Goal: Task Accomplishment & Management: Use online tool/utility

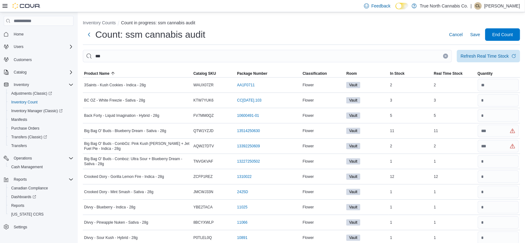
type input "*"
type input "**"
type input "*"
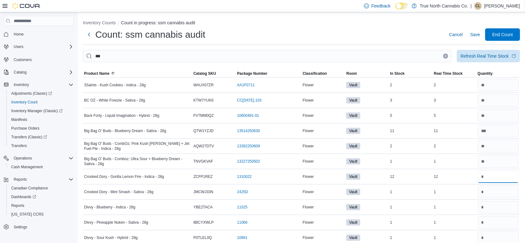
type input "**"
type input "*"
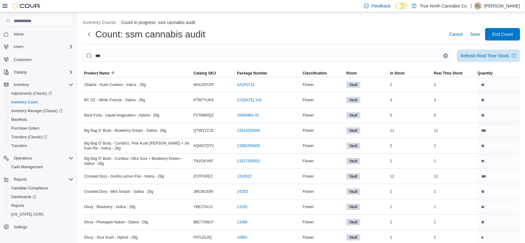
scroll to position [131, 0]
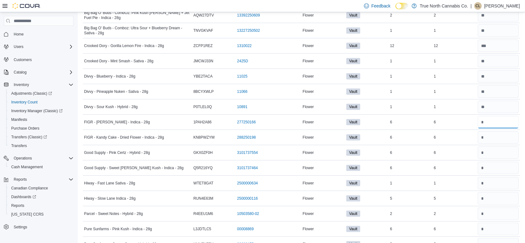
type input "*"
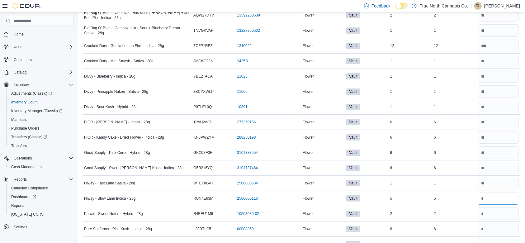
type input "*"
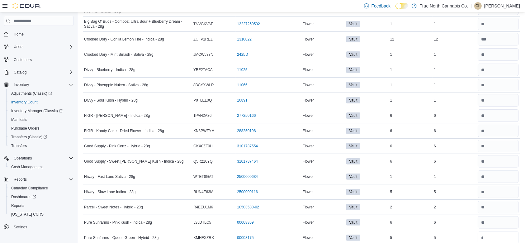
type input "*"
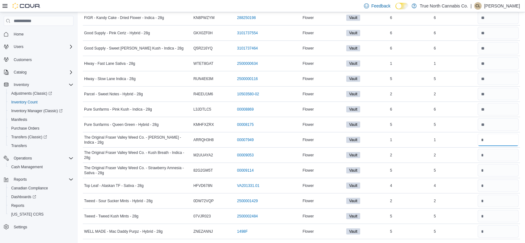
type input "*"
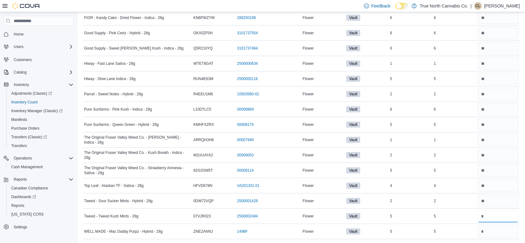
type input "*"
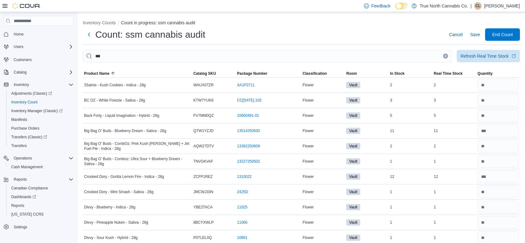
click at [446, 55] on icon "Clear input" at bounding box center [445, 56] width 2 height 2
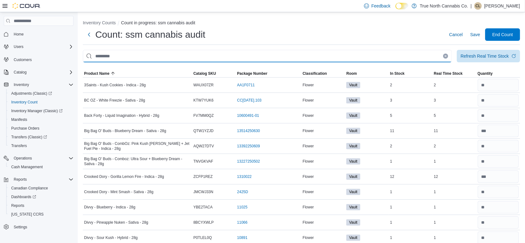
click at [419, 57] on input "This is a search bar. After typing your query, hit enter to filter the results …" at bounding box center [267, 56] width 369 height 12
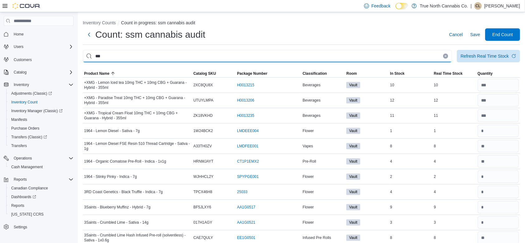
type input "***"
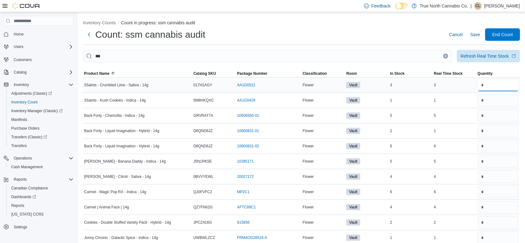
click at [491, 81] on input "number" at bounding box center [497, 85] width 41 height 12
type input "*"
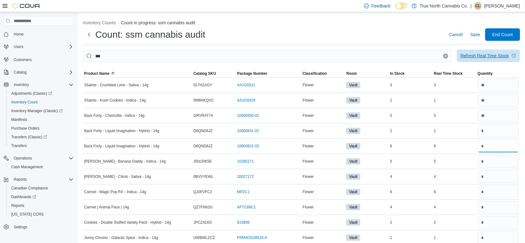
type input "*"
click at [499, 50] on span "Refresh Real Time Stock" at bounding box center [488, 55] width 56 height 12
click at [495, 133] on input "number" at bounding box center [497, 130] width 41 height 12
type input "*"
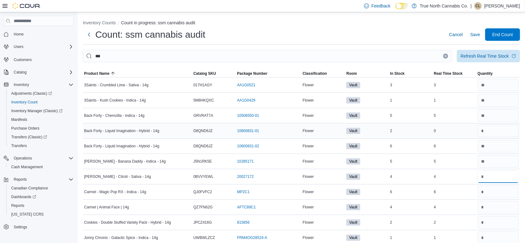
type input "*"
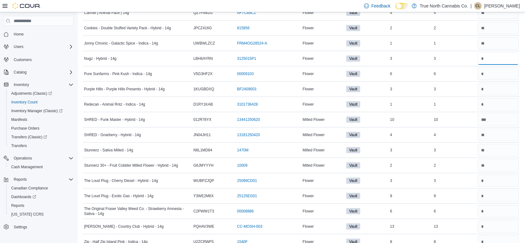
scroll to position [204, 0]
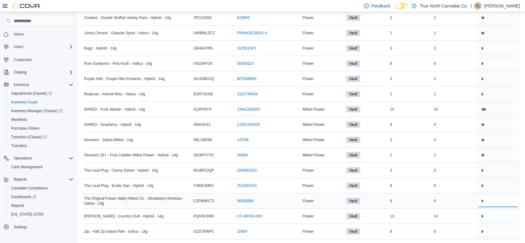
click at [491, 200] on input "number" at bounding box center [497, 200] width 41 height 12
type input "*"
click at [495, 168] on input "number" at bounding box center [497, 170] width 41 height 12
click at [495, 47] on input "number" at bounding box center [497, 48] width 41 height 12
type input "*"
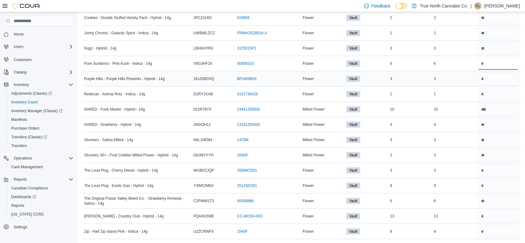
type input "*"
click at [494, 76] on input "number" at bounding box center [497, 78] width 41 height 12
type input "*"
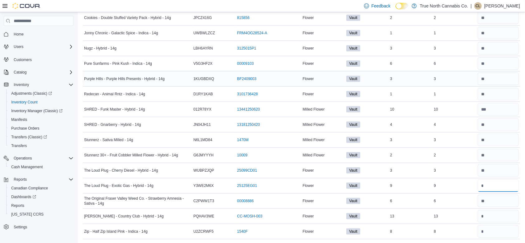
type input "*"
type input "**"
type input "*"
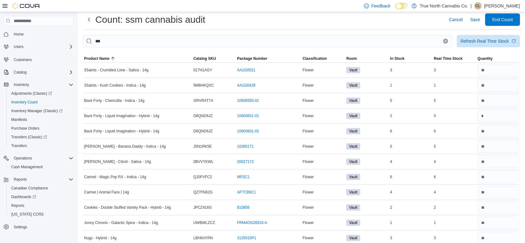
scroll to position [0, 0]
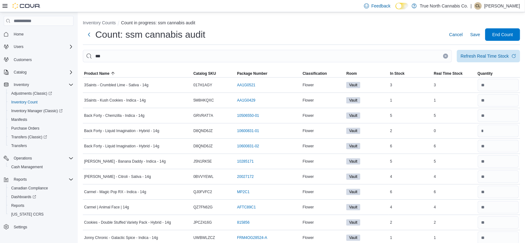
type input "*"
click at [446, 56] on icon "Clear input" at bounding box center [446, 56] width 2 height 2
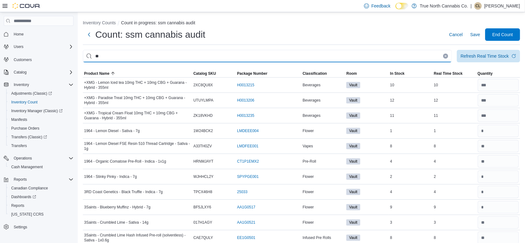
type input "**"
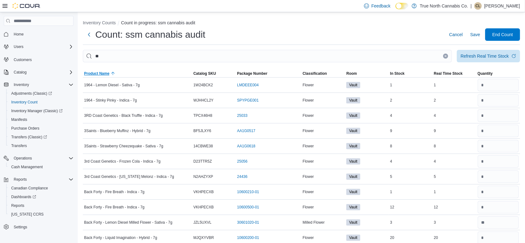
click at [93, 70] on span "Product Name" at bounding box center [137, 73] width 109 height 7
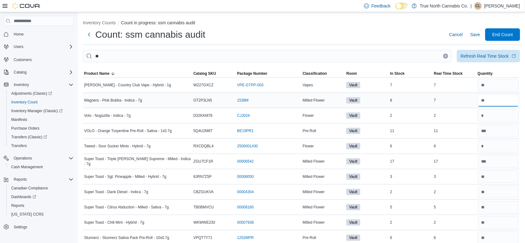
click at [499, 102] on input "number" at bounding box center [497, 100] width 41 height 12
click at [498, 117] on input "number" at bounding box center [497, 115] width 41 height 12
type input "*"
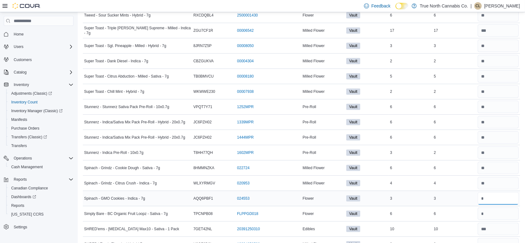
click at [510, 194] on input "number" at bounding box center [497, 198] width 41 height 12
type input "*"
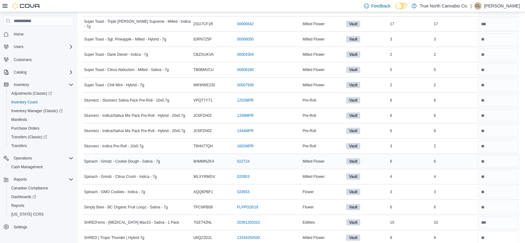
type input "*"
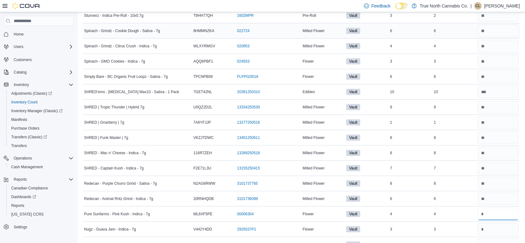
type input "*"
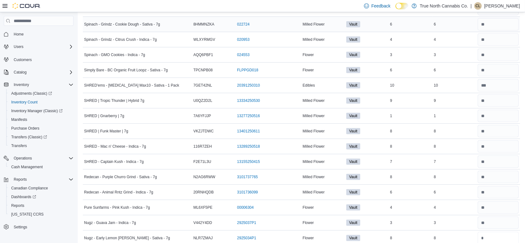
type input "*"
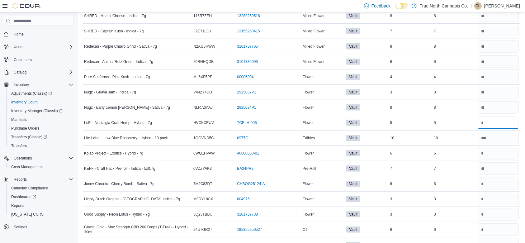
type input "*"
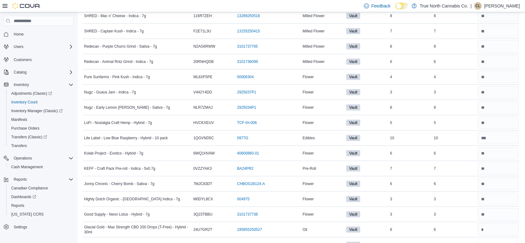
scroll to position [411, 0]
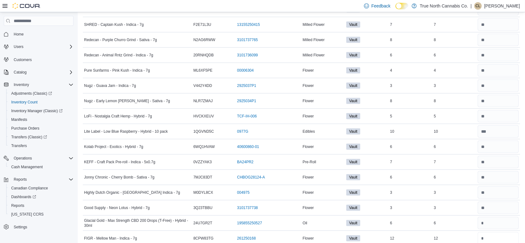
type input "**"
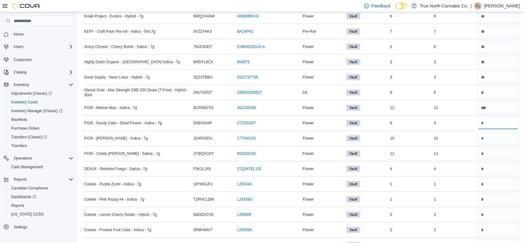
type input "*"
type input "**"
type input "*"
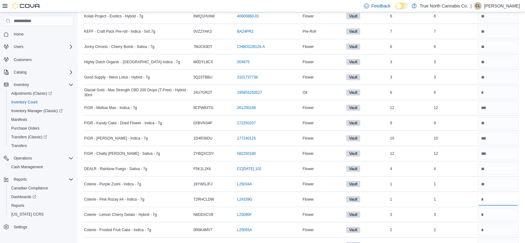
type input "*"
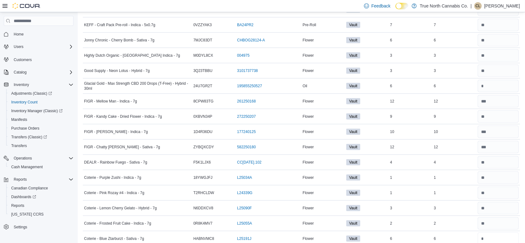
type input "*"
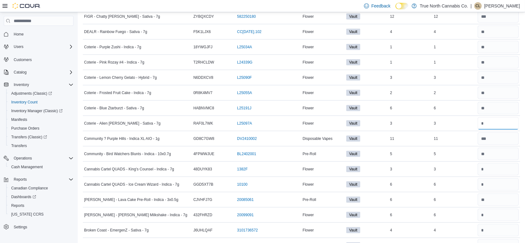
type input "*"
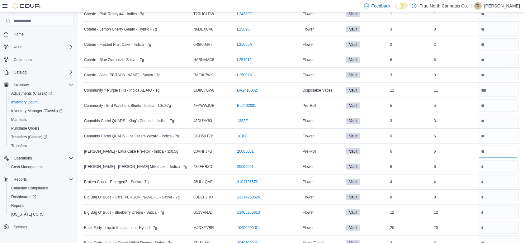
scroll to position [756, 0]
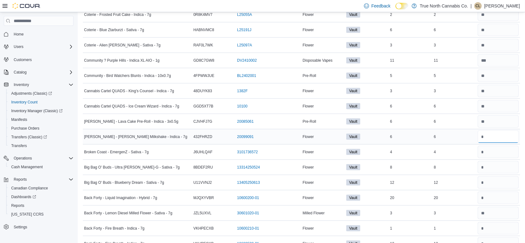
click at [502, 138] on input "number" at bounding box center [497, 136] width 41 height 12
type input "*"
type input "**"
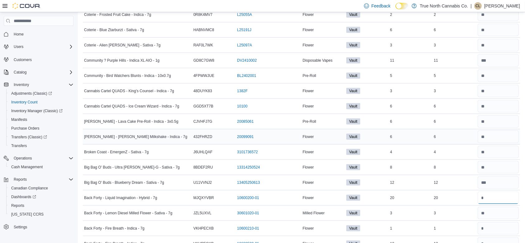
type input "**"
type input "*"
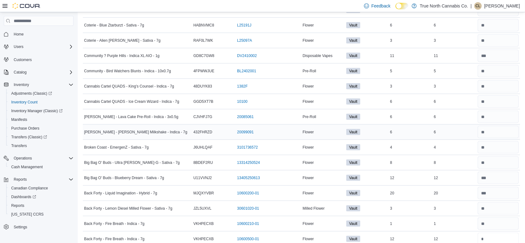
type input "**"
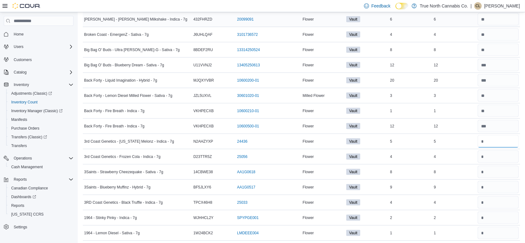
type input "*"
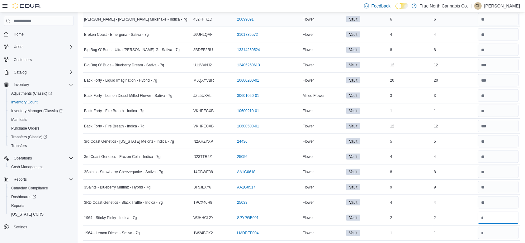
type input "*"
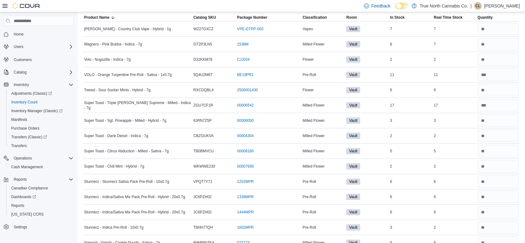
scroll to position [0, 0]
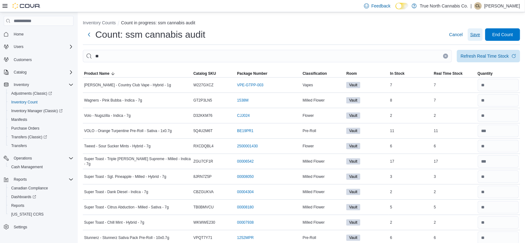
click at [480, 36] on span "Save" at bounding box center [475, 34] width 10 height 6
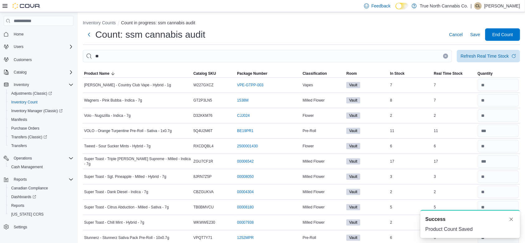
click at [448, 58] on button "Clear input" at bounding box center [445, 56] width 5 height 5
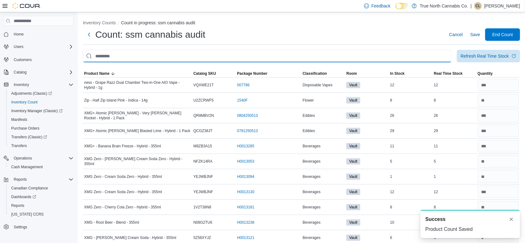
click at [443, 59] on input "This is a search bar. After typing your query, hit enter to filter the results …" at bounding box center [267, 56] width 369 height 12
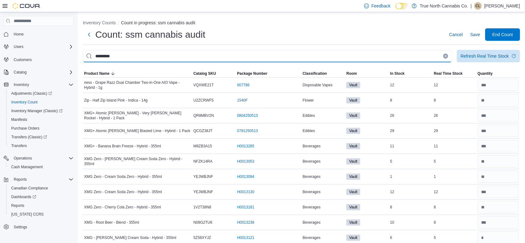
type input "*********"
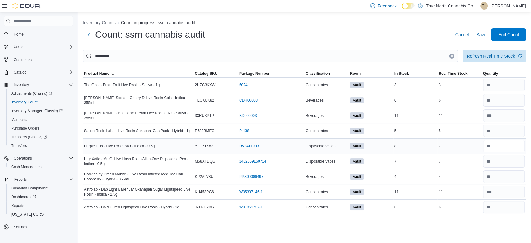
click at [494, 147] on input "number" at bounding box center [504, 146] width 42 height 12
type input "*"
click at [452, 56] on icon "Clear input" at bounding box center [452, 56] width 2 height 2
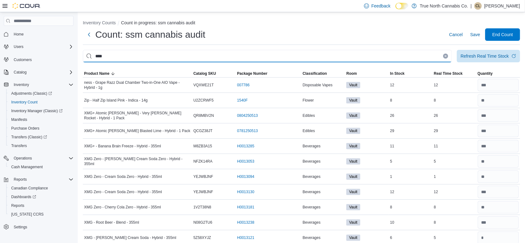
type input "****"
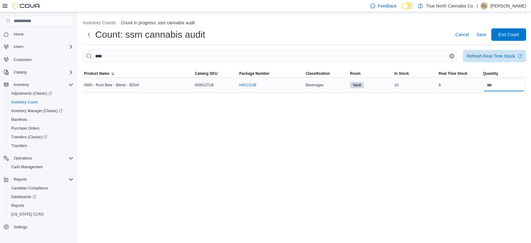
click at [512, 88] on input "number" at bounding box center [504, 85] width 42 height 12
type input "*"
click at [451, 57] on icon "Clear input" at bounding box center [452, 56] width 2 height 2
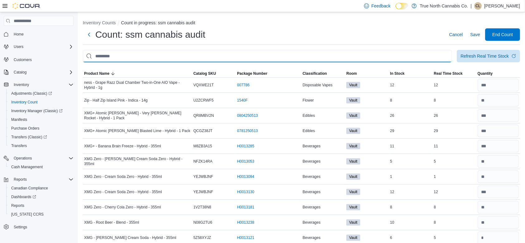
click at [395, 51] on input "This is a search bar. After typing your query, hit enter to filter the results …" at bounding box center [267, 56] width 369 height 12
type input "*****"
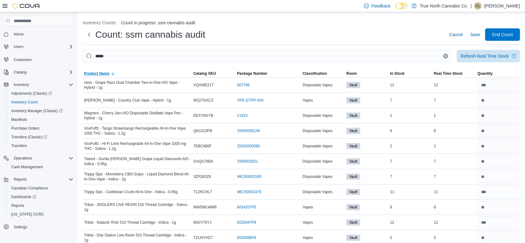
click at [106, 72] on span "Product Name" at bounding box center [96, 73] width 25 height 5
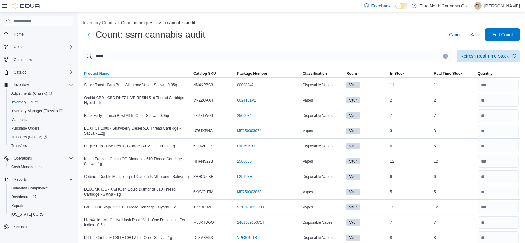
click at [106, 72] on span "Product Name" at bounding box center [96, 73] width 25 height 5
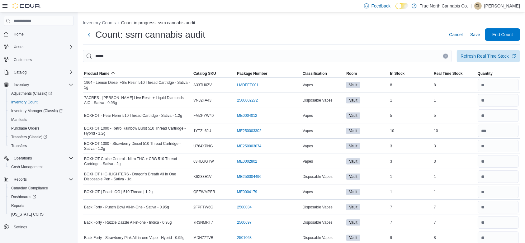
click at [446, 56] on icon "Clear input" at bounding box center [446, 56] width 2 height 2
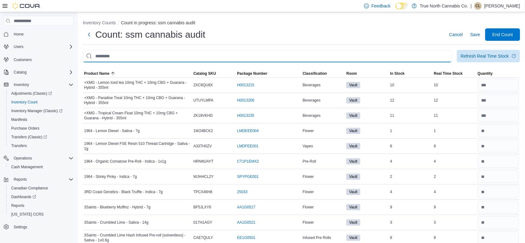
click at [431, 59] on input "This is a search bar. After typing your query, hit enter to filter the results …" at bounding box center [267, 56] width 369 height 12
type input "***"
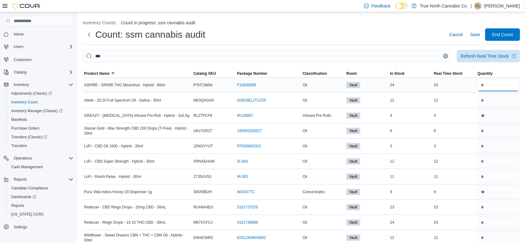
click at [499, 90] on input "number" at bounding box center [497, 85] width 41 height 12
type input "**"
type input "*"
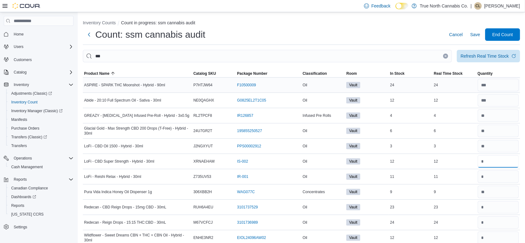
type input "**"
click at [446, 55] on icon "Clear input" at bounding box center [445, 55] width 2 height 2
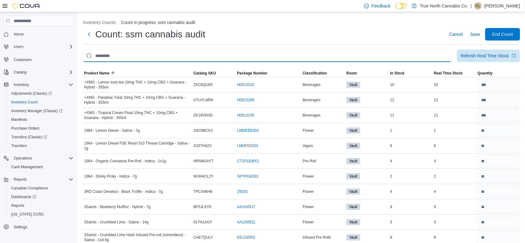
click at [388, 56] on input "This is a search bar. After typing your query, hit enter to filter the results …" at bounding box center [267, 55] width 369 height 12
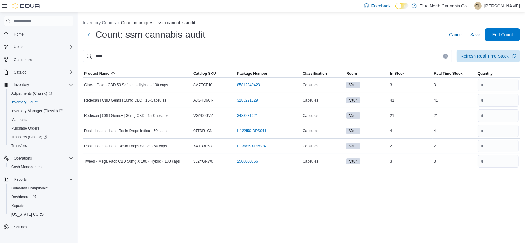
scroll to position [0, 0]
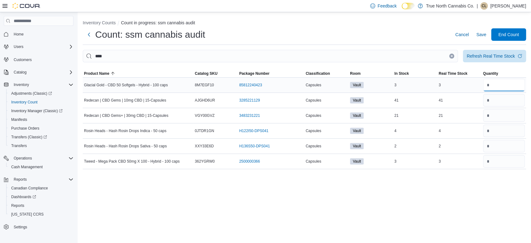
click at [507, 90] on input "number" at bounding box center [504, 85] width 42 height 12
click at [451, 56] on icon "Clear input" at bounding box center [452, 56] width 2 height 2
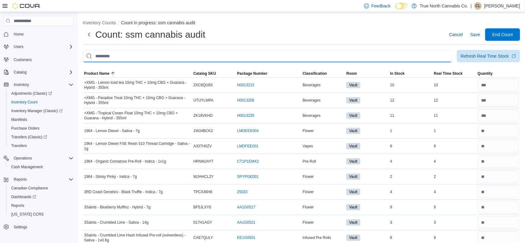
click at [421, 59] on input "This is a search bar. After typing your query, hit enter to filter the results …" at bounding box center [267, 56] width 369 height 12
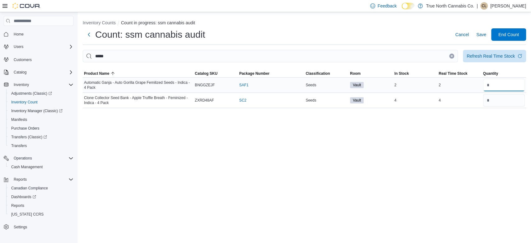
click at [490, 88] on input "number" at bounding box center [504, 85] width 42 height 12
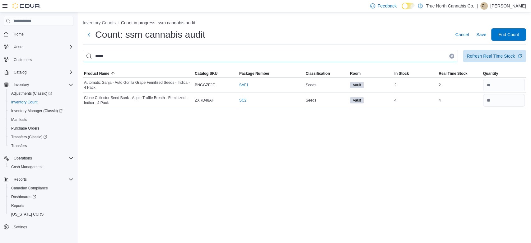
click at [453, 53] on input "*****" at bounding box center [270, 56] width 375 height 12
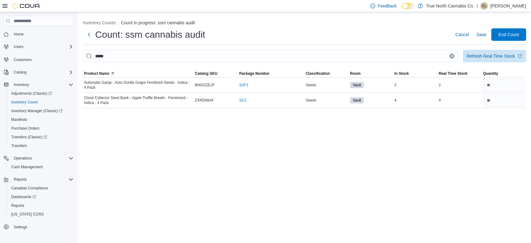
click at [452, 58] on button "Clear input" at bounding box center [451, 56] width 5 height 5
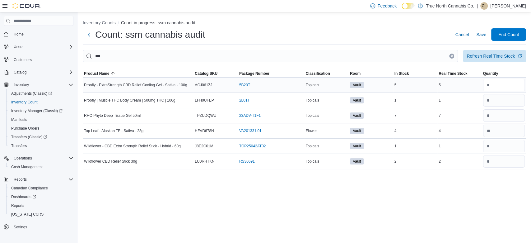
click at [495, 87] on input "number" at bounding box center [504, 85] width 42 height 12
click at [450, 57] on button "Clear input" at bounding box center [451, 56] width 5 height 5
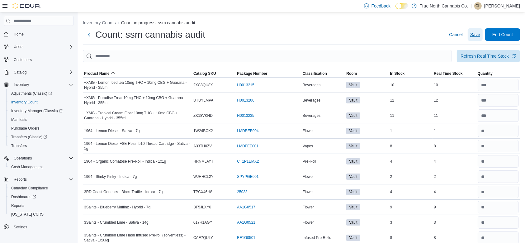
click at [480, 37] on span "Save" at bounding box center [475, 34] width 10 height 6
